Goal: Transaction & Acquisition: Book appointment/travel/reservation

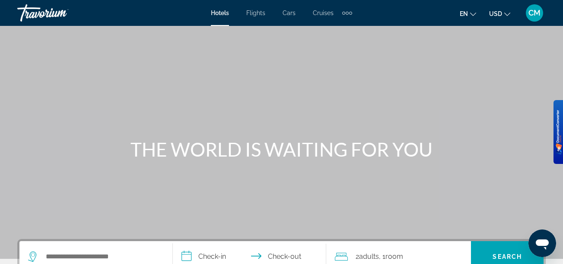
click at [542, 13] on div "CM" at bounding box center [534, 12] width 17 height 17
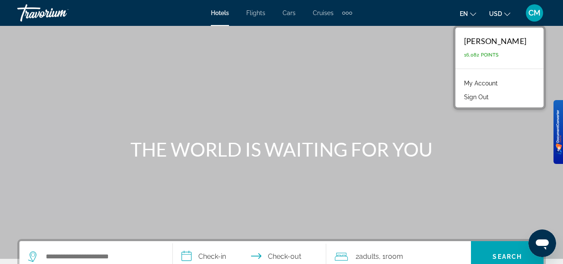
click at [298, 128] on div "Main content" at bounding box center [281, 129] width 563 height 259
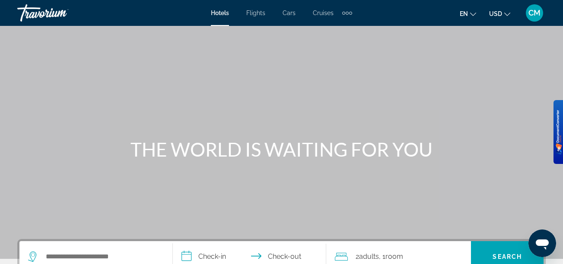
scroll to position [149, 0]
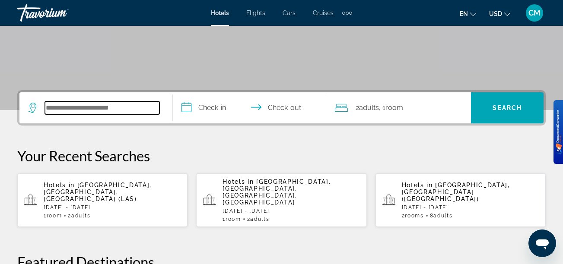
click at [135, 114] on input "Search hotel destination" at bounding box center [102, 108] width 115 height 13
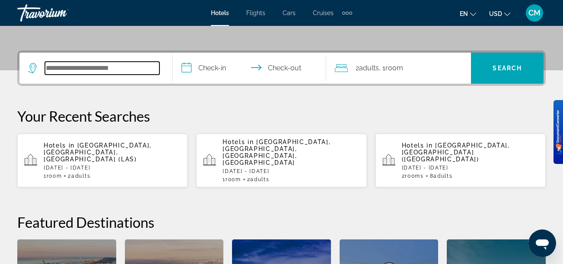
scroll to position [211, 0]
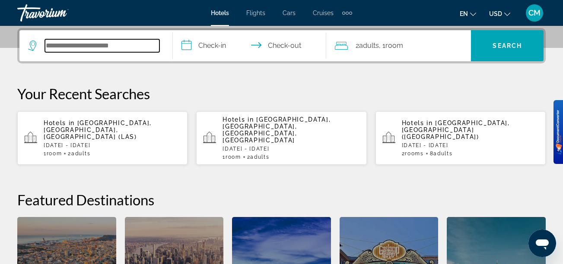
click at [141, 45] on input "Search hotel destination" at bounding box center [102, 45] width 115 height 13
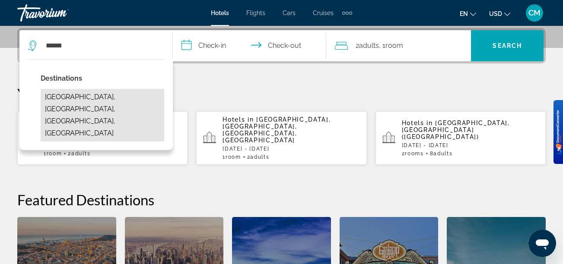
click at [127, 99] on button "[GEOGRAPHIC_DATA], [GEOGRAPHIC_DATA], [GEOGRAPHIC_DATA], [GEOGRAPHIC_DATA]" at bounding box center [103, 115] width 124 height 53
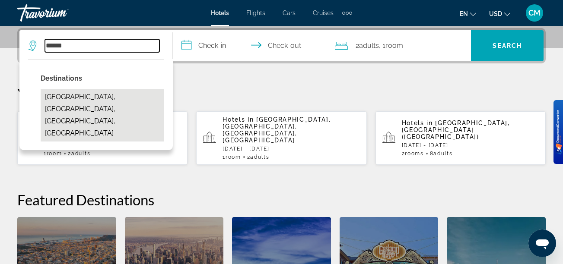
type input "**********"
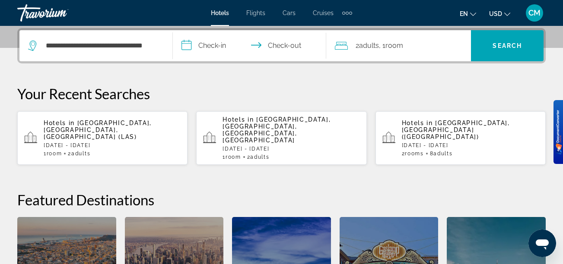
click at [210, 49] on input "**********" at bounding box center [251, 47] width 157 height 34
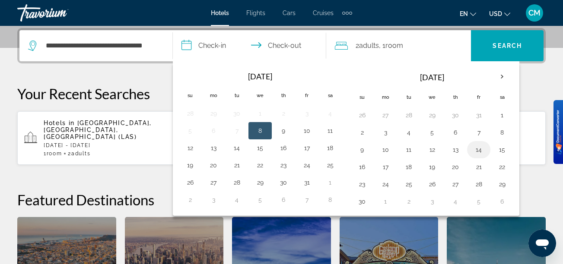
click at [473, 150] on button "14" at bounding box center [479, 150] width 14 height 12
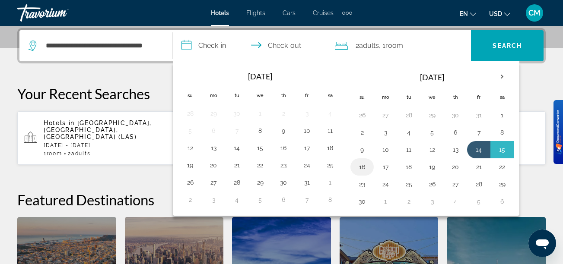
click at [368, 167] on button "16" at bounding box center [362, 167] width 14 height 12
type input "**********"
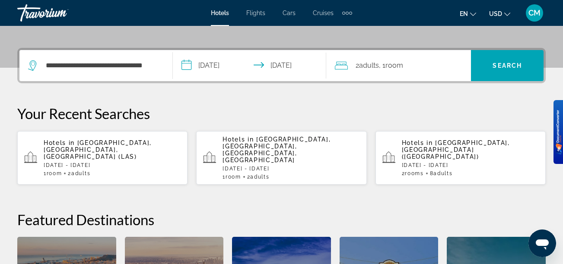
scroll to position [191, 0]
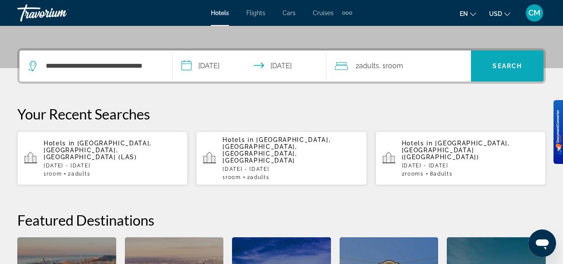
click at [516, 53] on span "Search" at bounding box center [507, 66] width 73 height 31
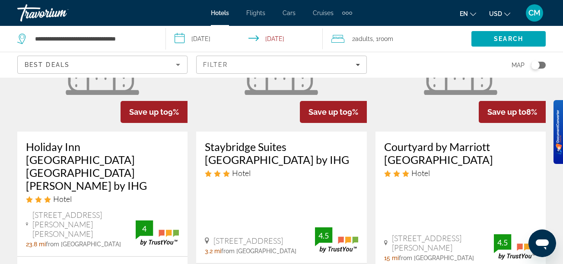
scroll to position [1200, 0]
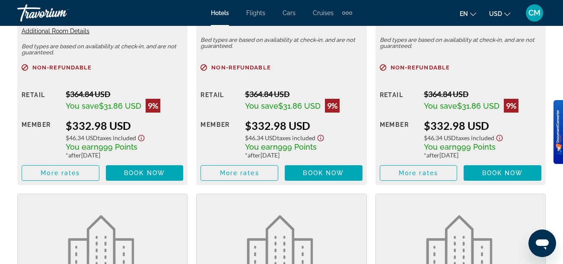
scroll to position [1459, 0]
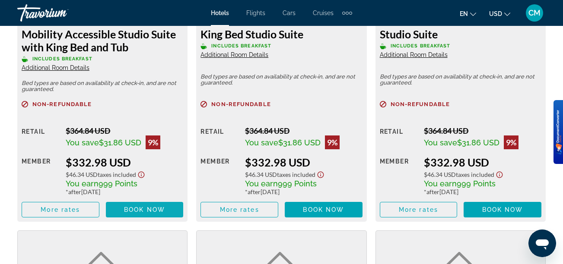
click at [168, 209] on span "Main content" at bounding box center [145, 210] width 78 height 21
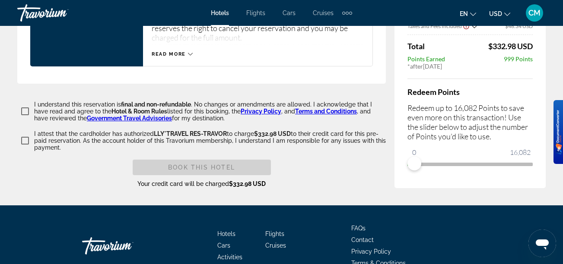
scroll to position [1278, 0]
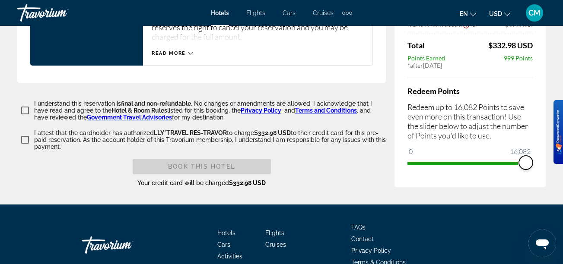
drag, startPoint x: 417, startPoint y: 152, endPoint x: 582, endPoint y: 166, distance: 165.7
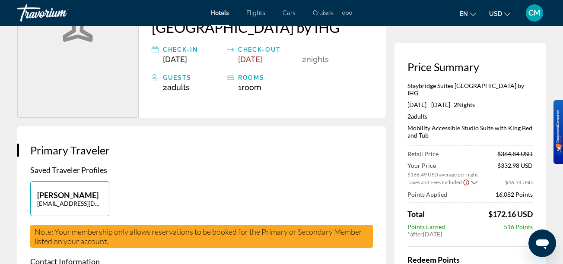
scroll to position [0, 0]
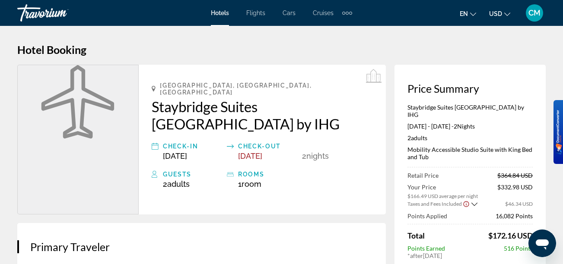
drag, startPoint x: 431, startPoint y: 149, endPoint x: 407, endPoint y: 142, distance: 25.7
click at [407, 142] on div "Price Summary Staybridge Suites [GEOGRAPHIC_DATA] by IHG [DATE] - [DATE] - 2 Ni…" at bounding box center [469, 221] width 151 height 313
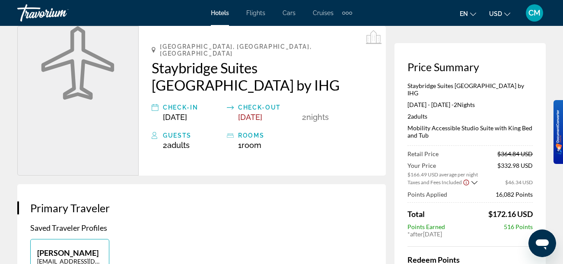
click at [401, 174] on div "Price Summary Staybridge Suites [GEOGRAPHIC_DATA] by IHG [DATE] - [DATE] - 2 Ni…" at bounding box center [469, 199] width 151 height 313
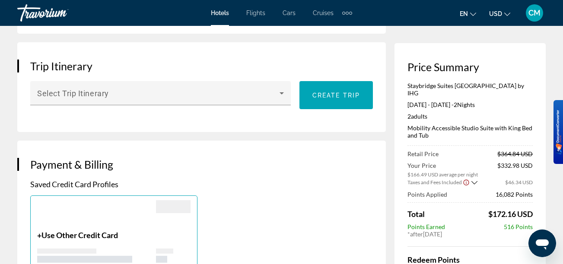
scroll to position [522, 0]
click at [539, 15] on span "CM" at bounding box center [534, 13] width 12 height 9
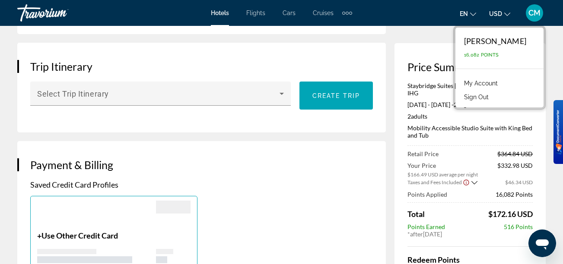
click at [488, 83] on link "My Account" at bounding box center [481, 83] width 42 height 11
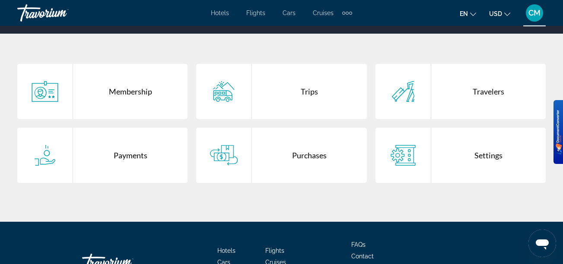
scroll to position [159, 0]
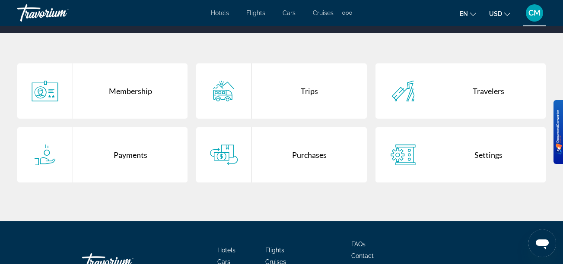
click at [159, 160] on div "Payments" at bounding box center [130, 154] width 115 height 55
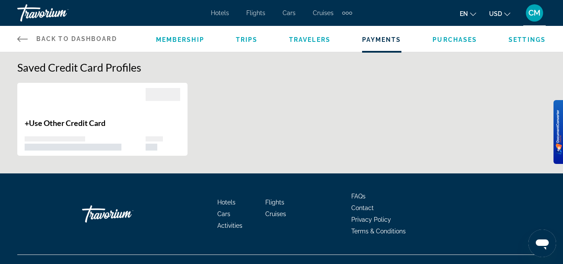
click at [97, 108] on div "Main content" at bounding box center [85, 103] width 121 height 30
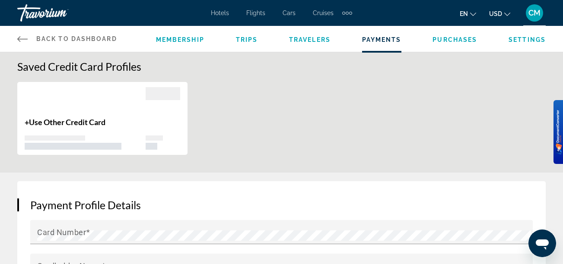
scroll to position [130, 0]
